Goal: Find specific page/section: Find specific page/section

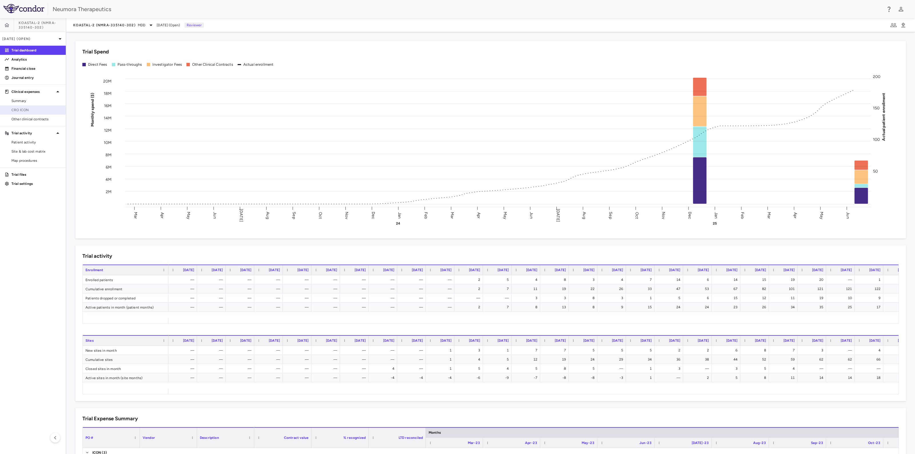
click at [21, 111] on span "CRO ICON" at bounding box center [36, 110] width 50 height 5
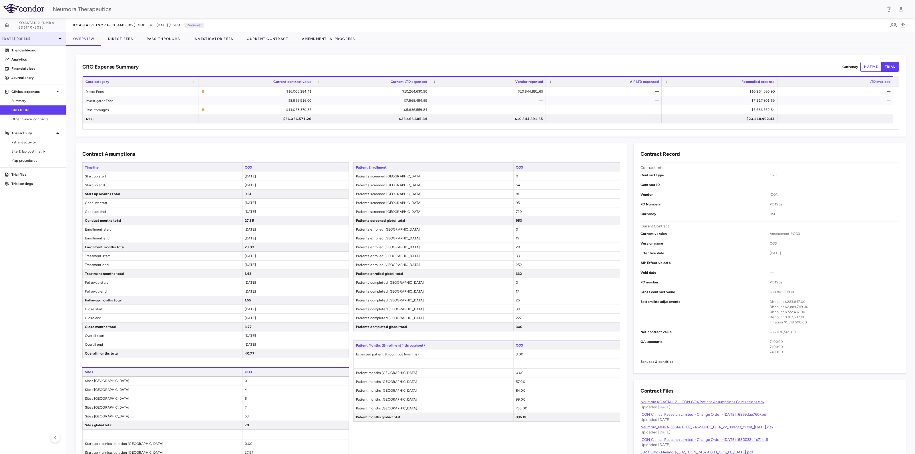
click at [60, 37] on icon at bounding box center [60, 38] width 7 height 7
click at [60, 38] on div at bounding box center [457, 227] width 915 height 454
